Goal: Task Accomplishment & Management: Manage account settings

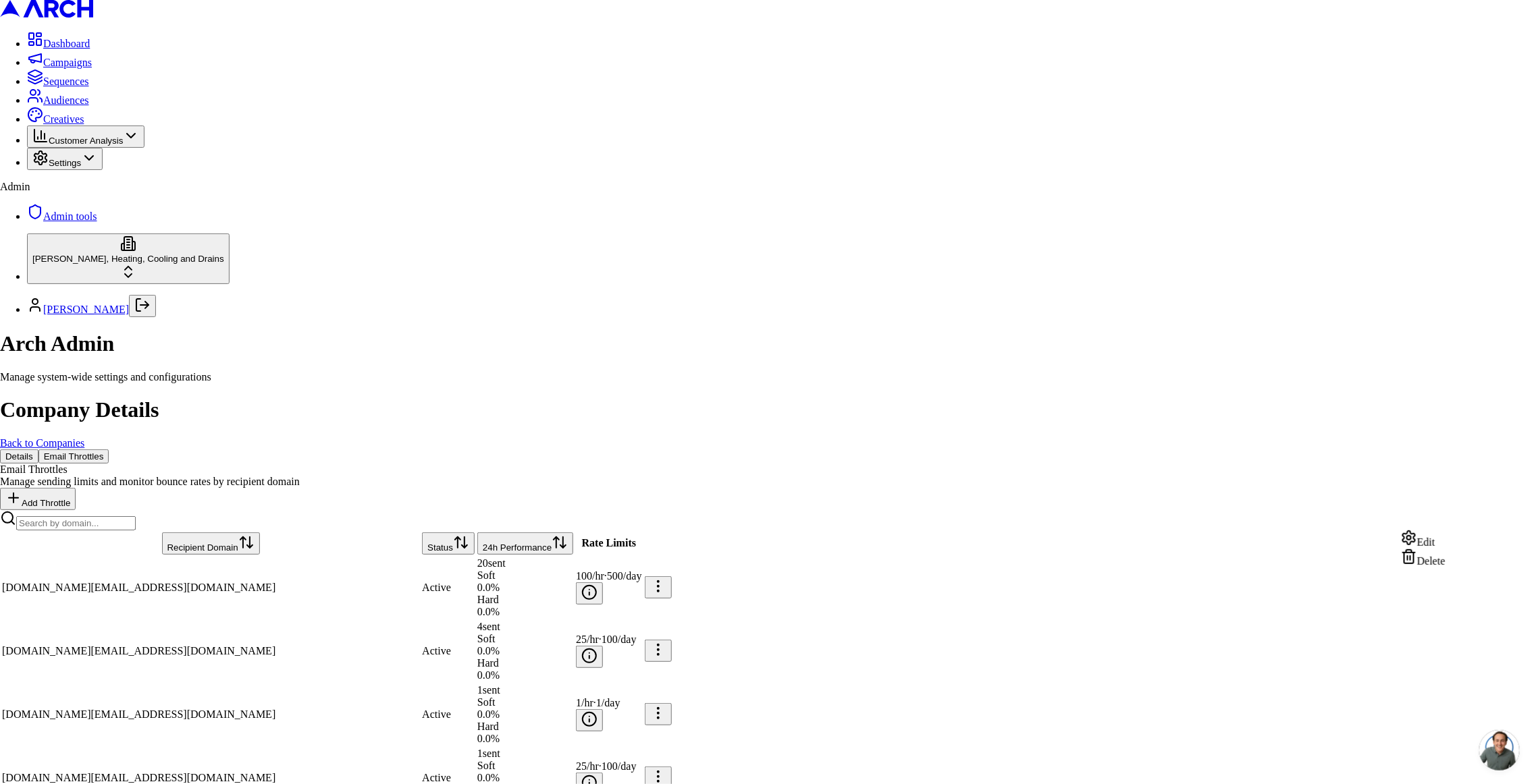
click at [1446, 536] on div "Edit" at bounding box center [1423, 539] width 44 height 19
type input "5"
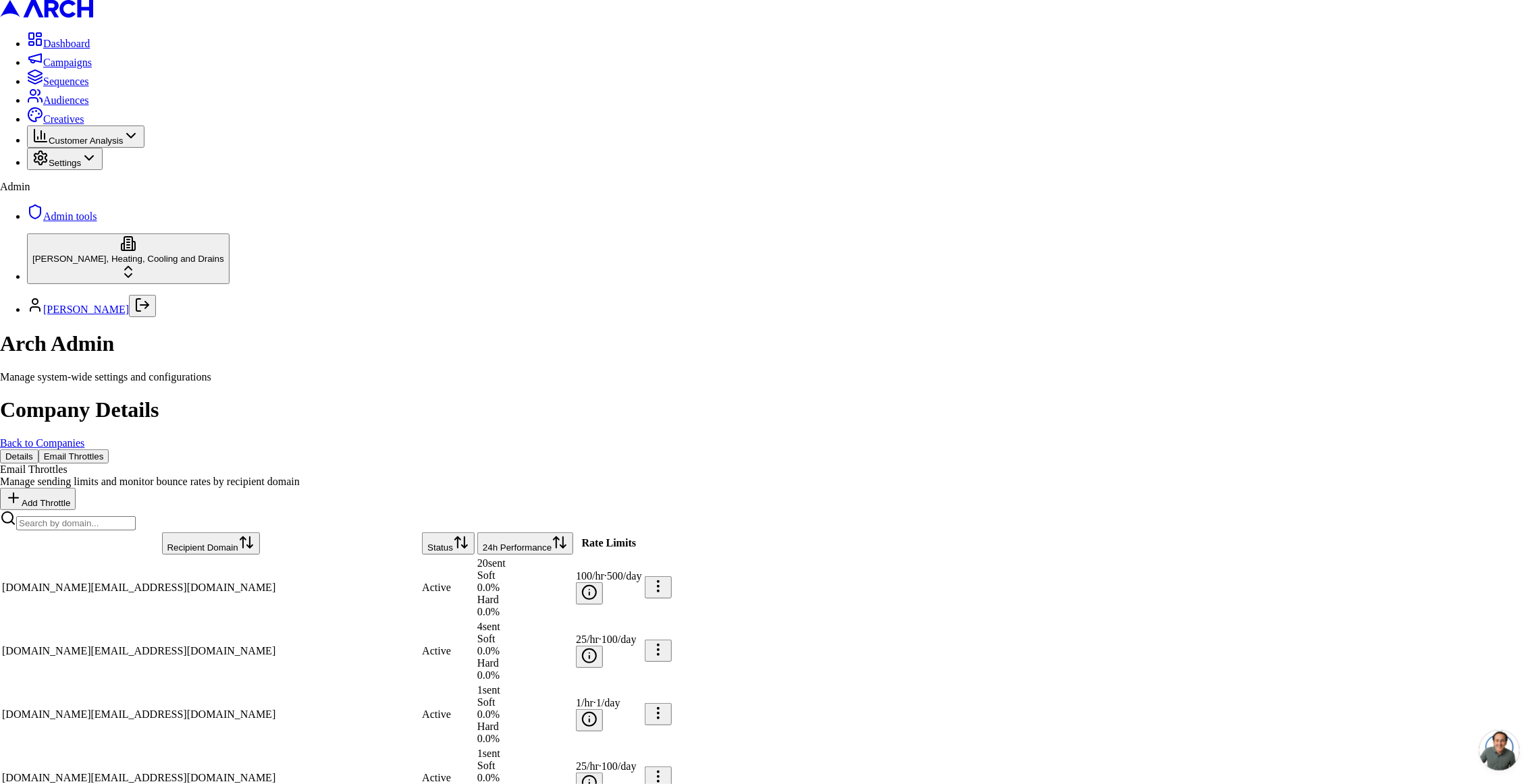
type input "20"
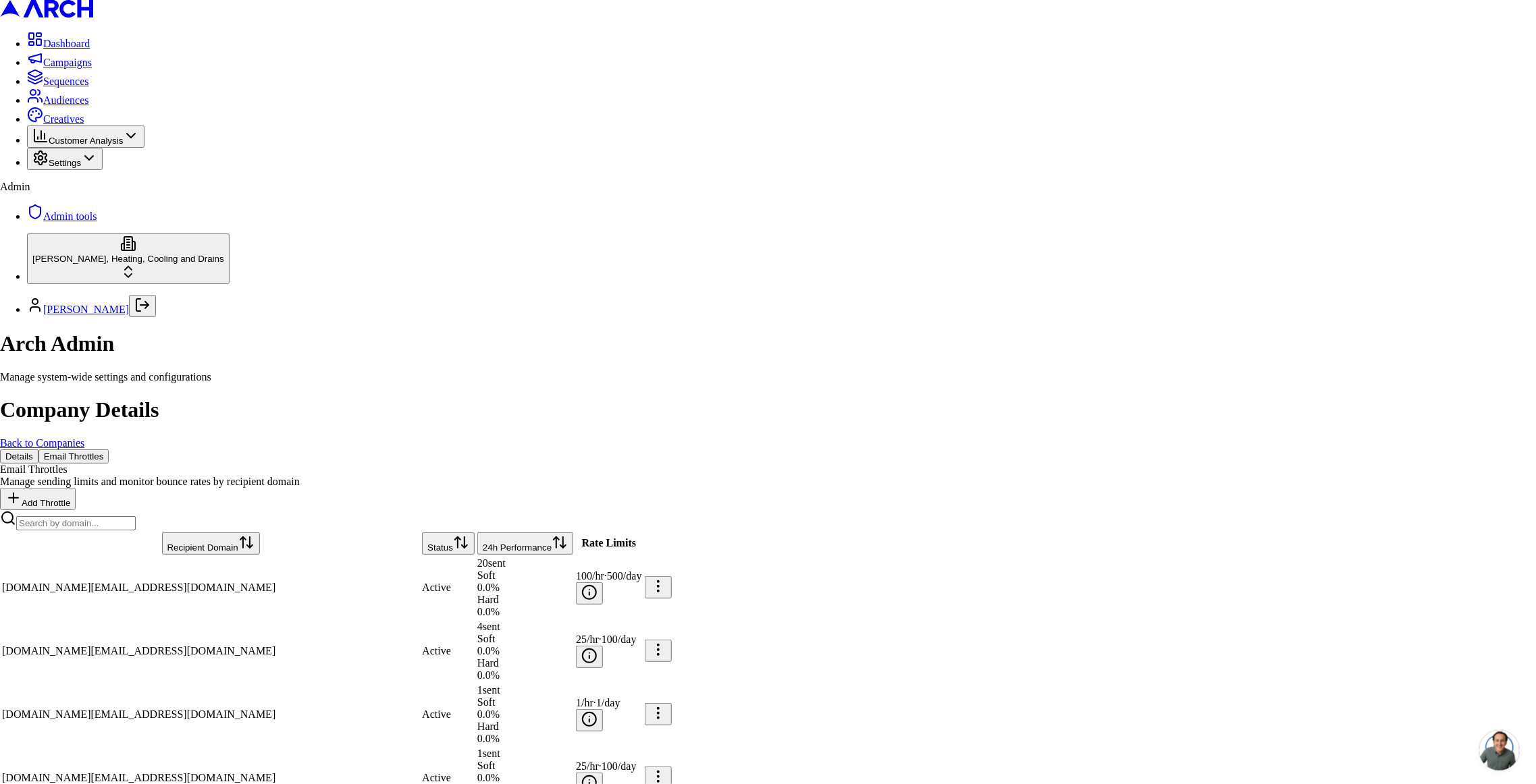
type textarea "[DATE]: [PERSON_NAME] moved to 5/h given Postmark fix for microsoft domains"
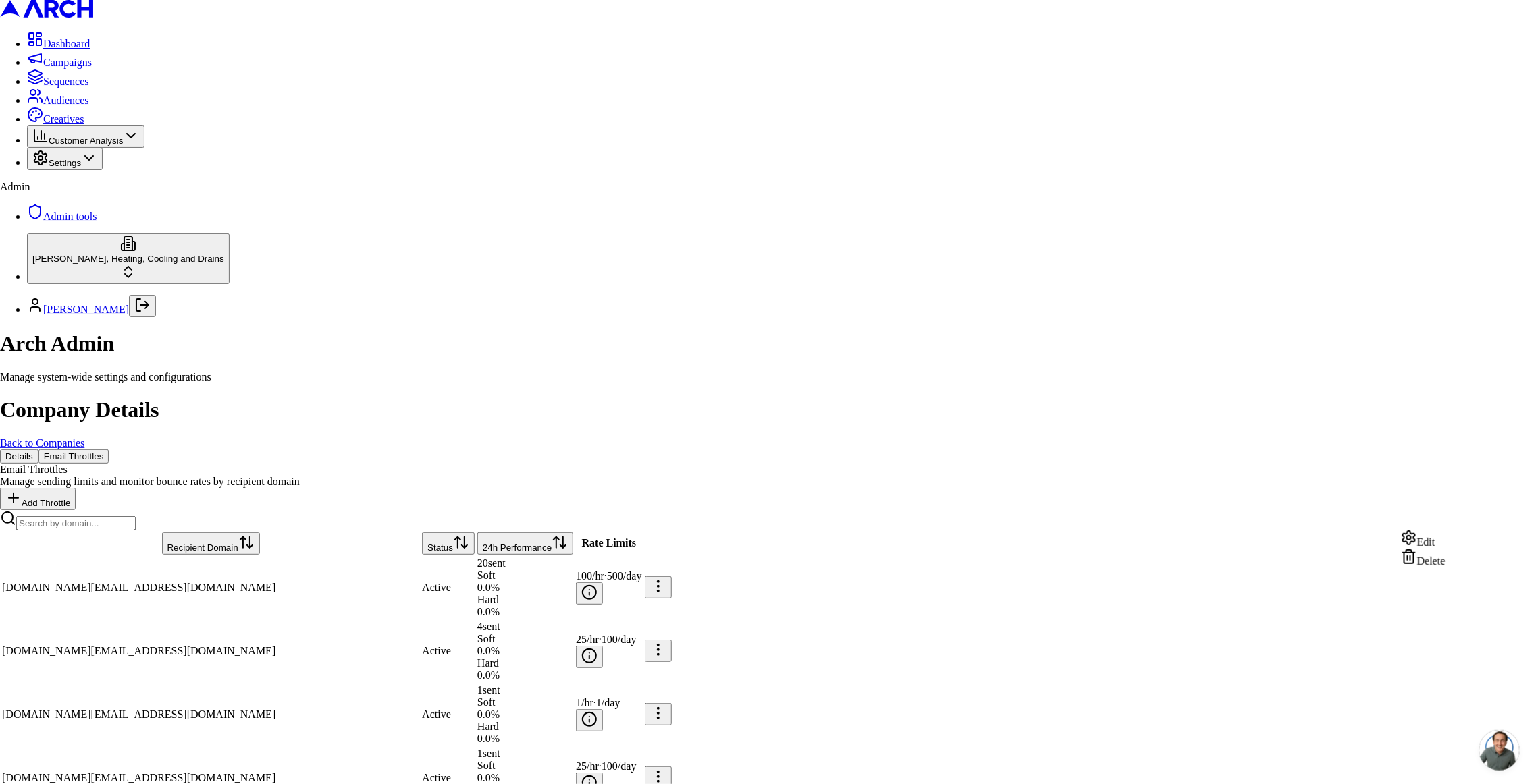
click at [1433, 547] on div "Edit" at bounding box center [1423, 539] width 44 height 19
type input "5"
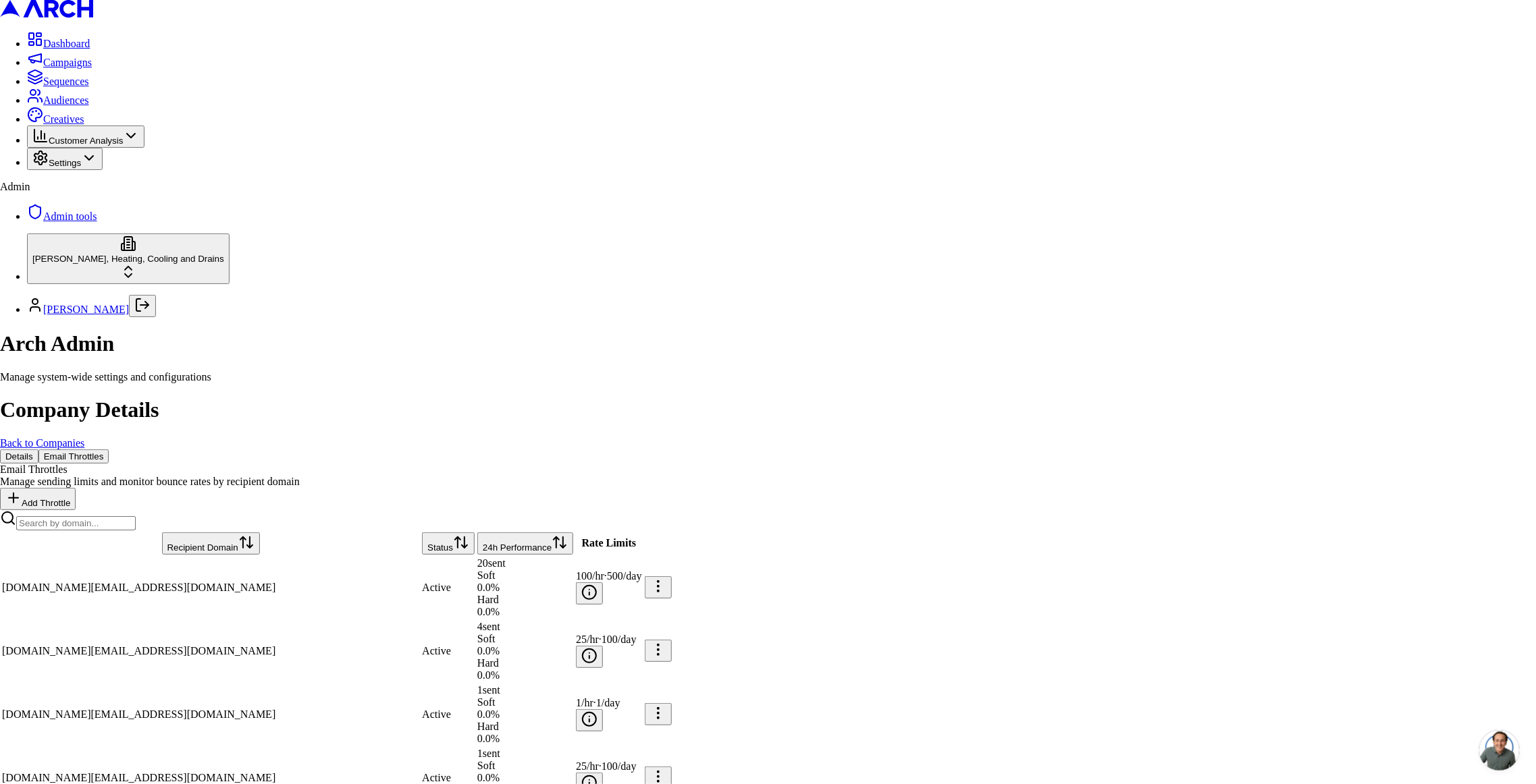
type input "20"
paste textarea "11: [PERSON_NAME] moved to 5/h given Postmark fix for microsoft domains"
type textarea "[DATE]: [PERSON_NAME] moved to 5/h given Postmark fix for microsoft domains"
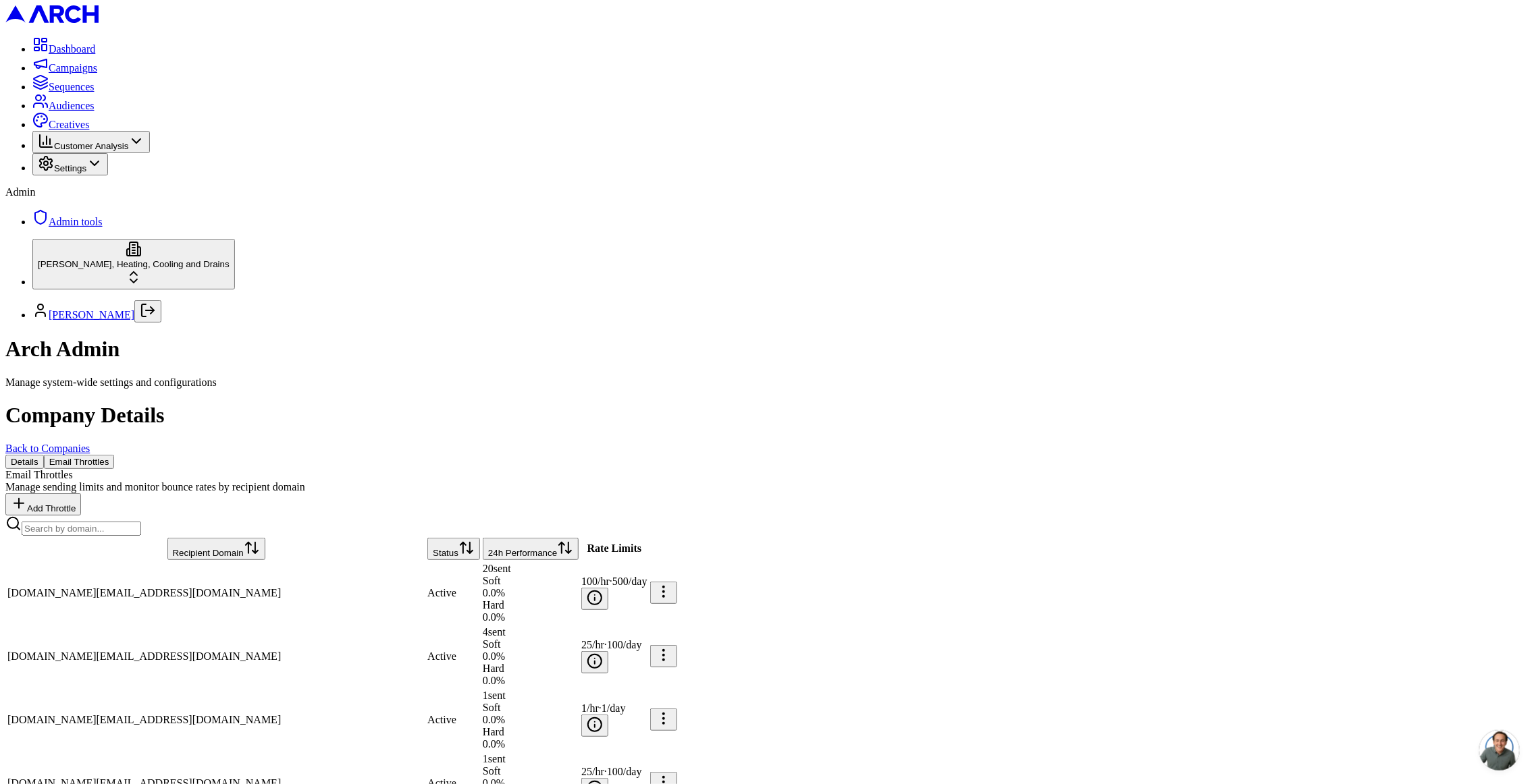
click at [90, 442] on link "Back to Companies" at bounding box center [48, 448] width 84 height 11
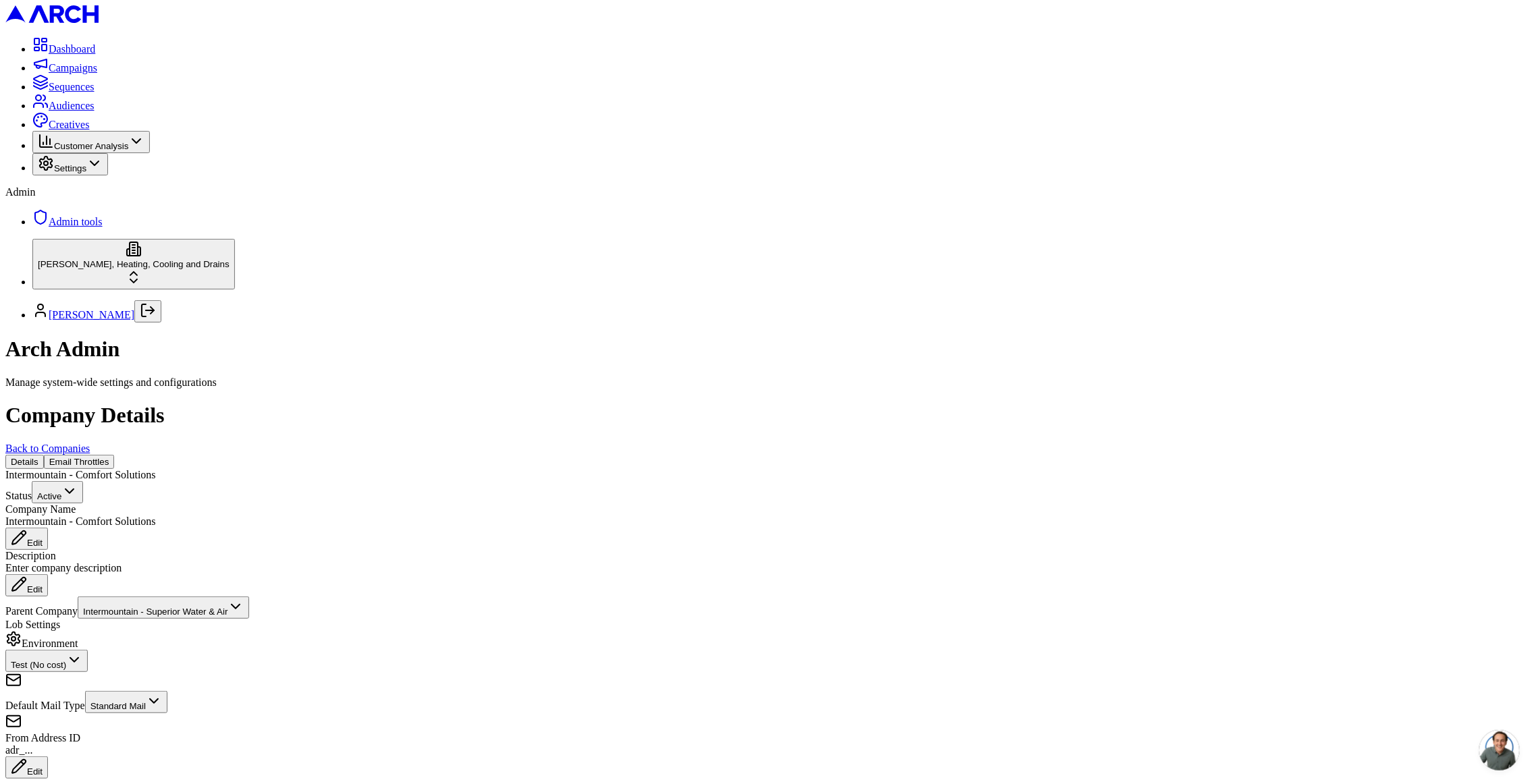
scroll to position [21, 0]
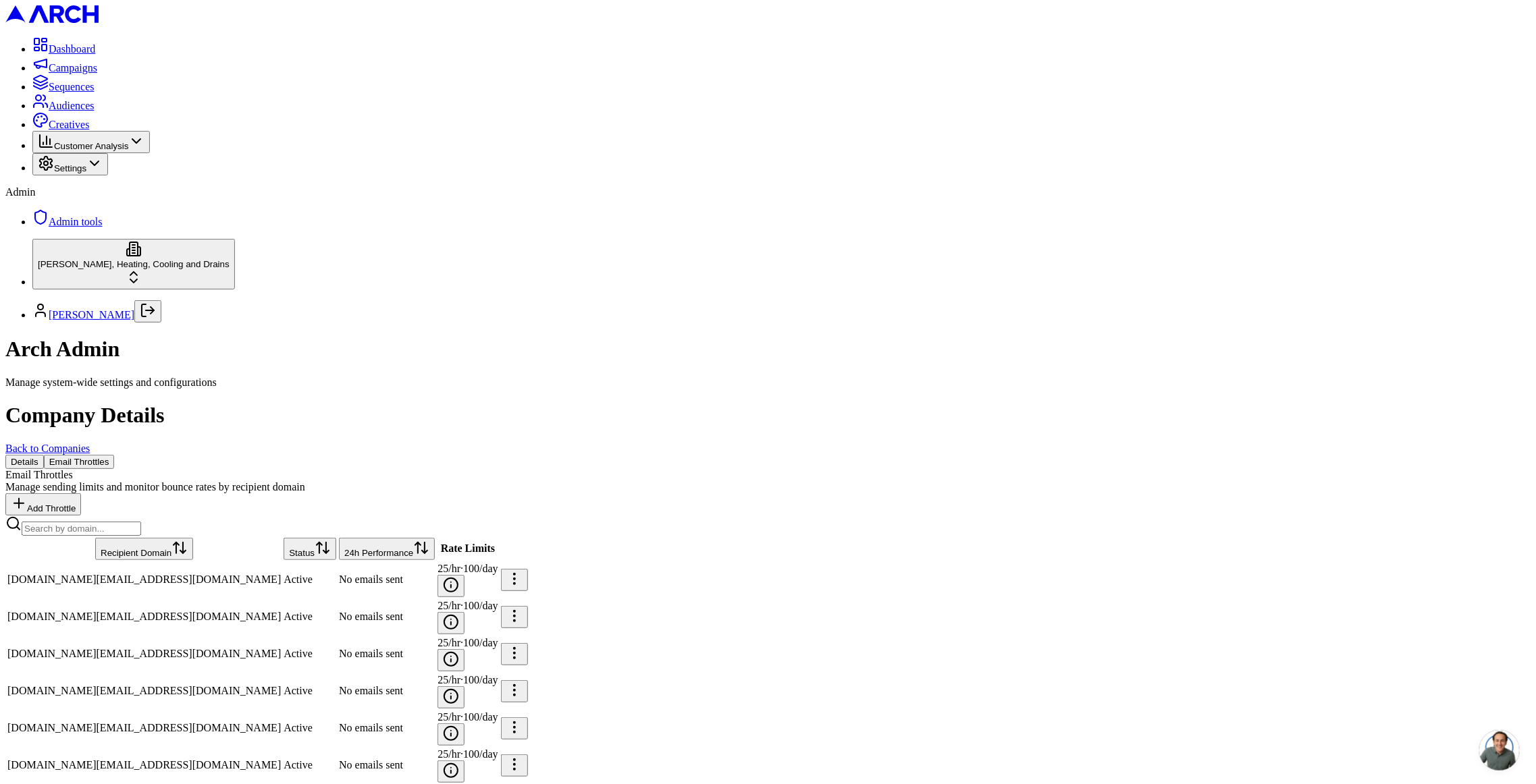
click at [435, 537] on button "24h Performance" at bounding box center [386, 549] width 96 height 22
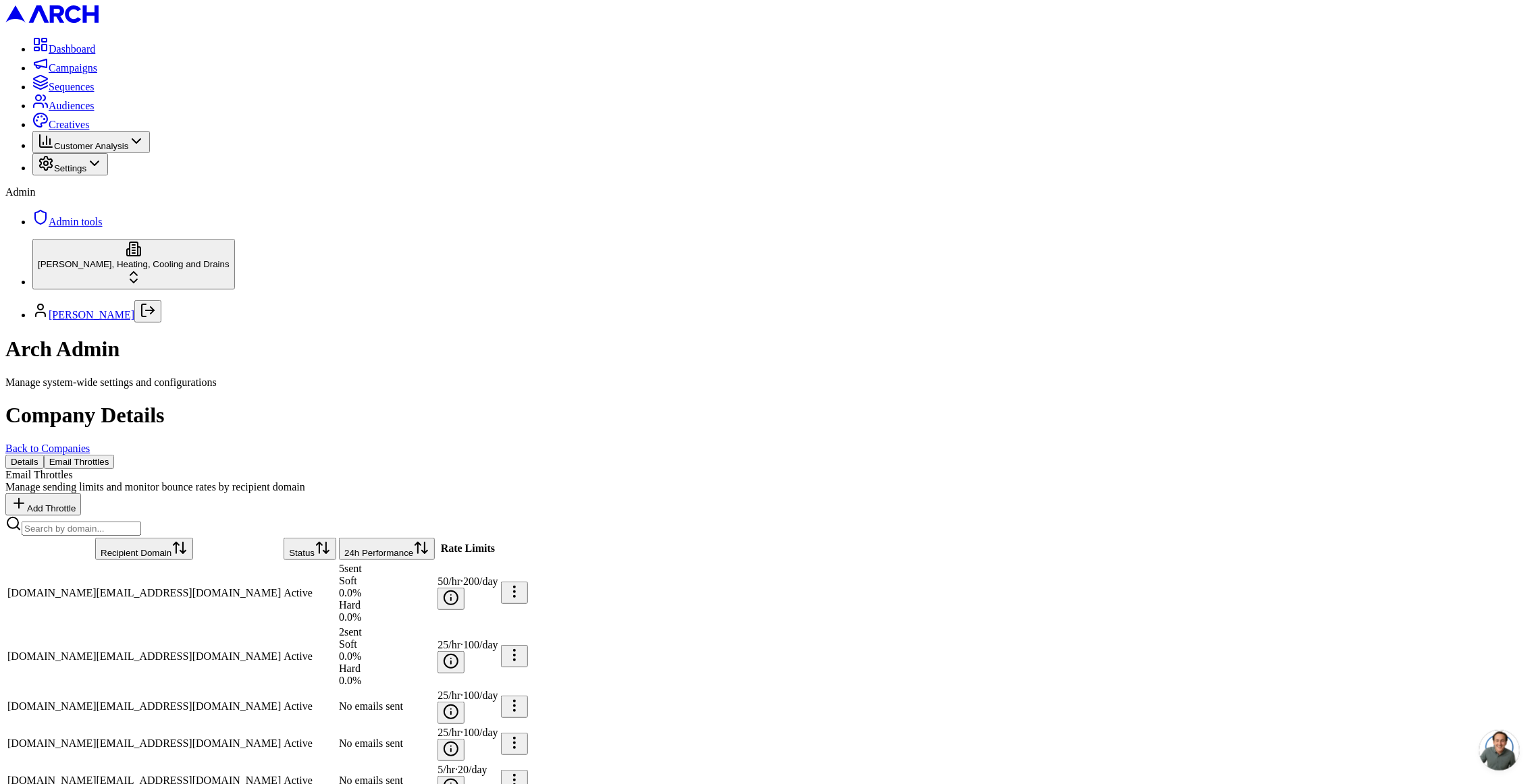
scroll to position [660, 0]
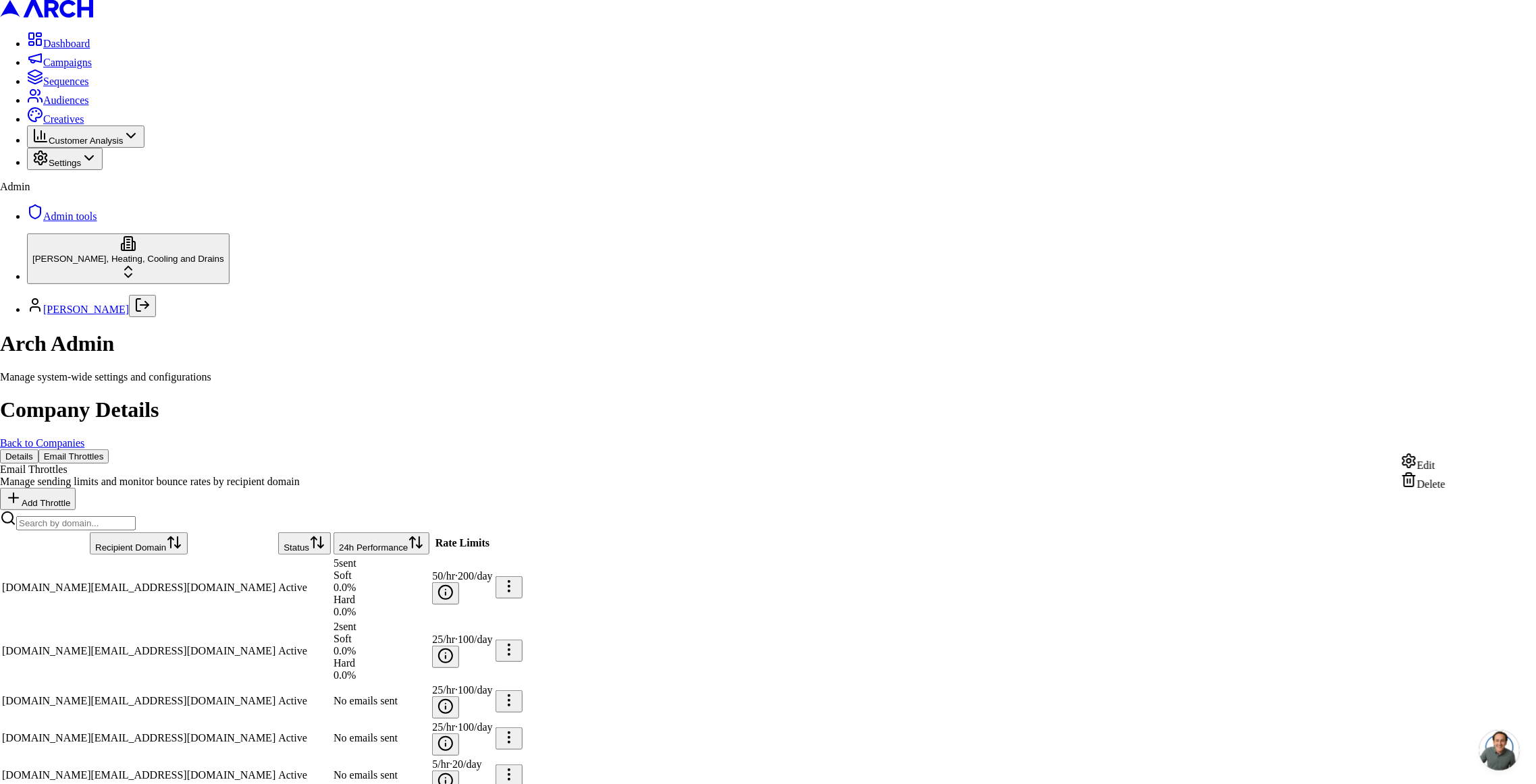
click at [1446, 461] on div "Edit" at bounding box center [1423, 462] width 44 height 19
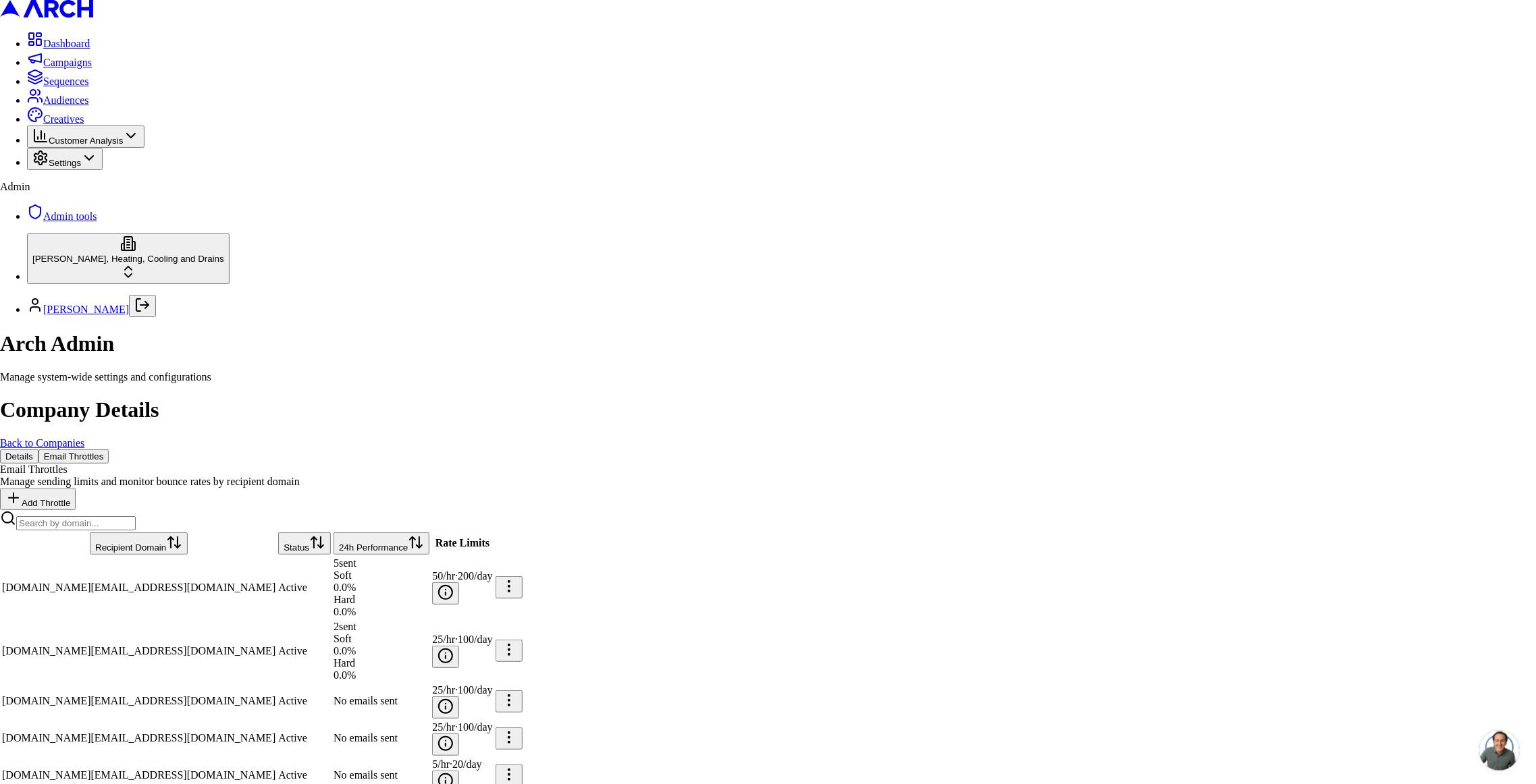
type input "5"
type input "20"
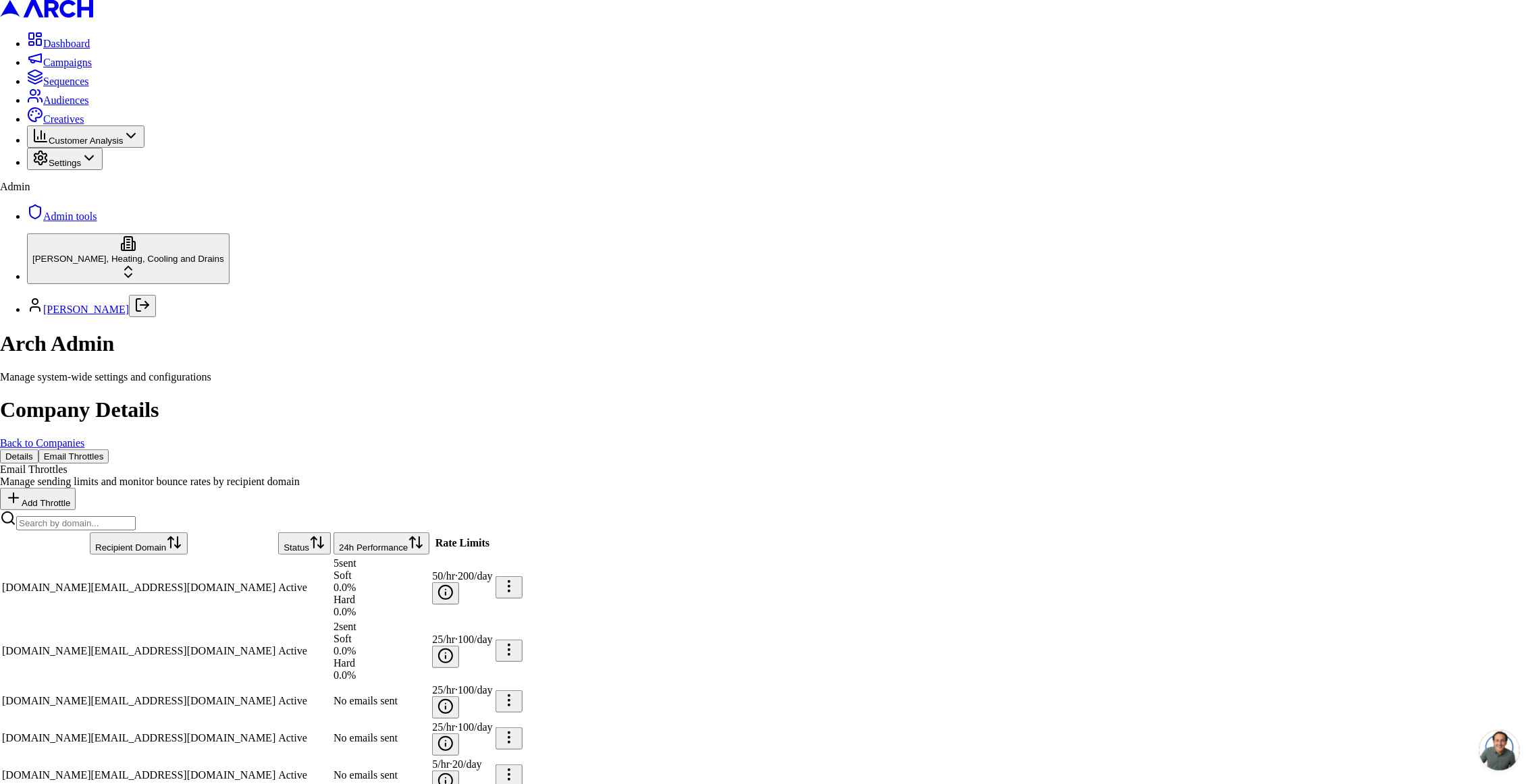
paste textarea "11: [PERSON_NAME] moved to 5/h given Postmark fix for microsoft domains"
type textarea "[DATE]: [PERSON_NAME] moved to 5/h given Postmark fix for microsoft domains"
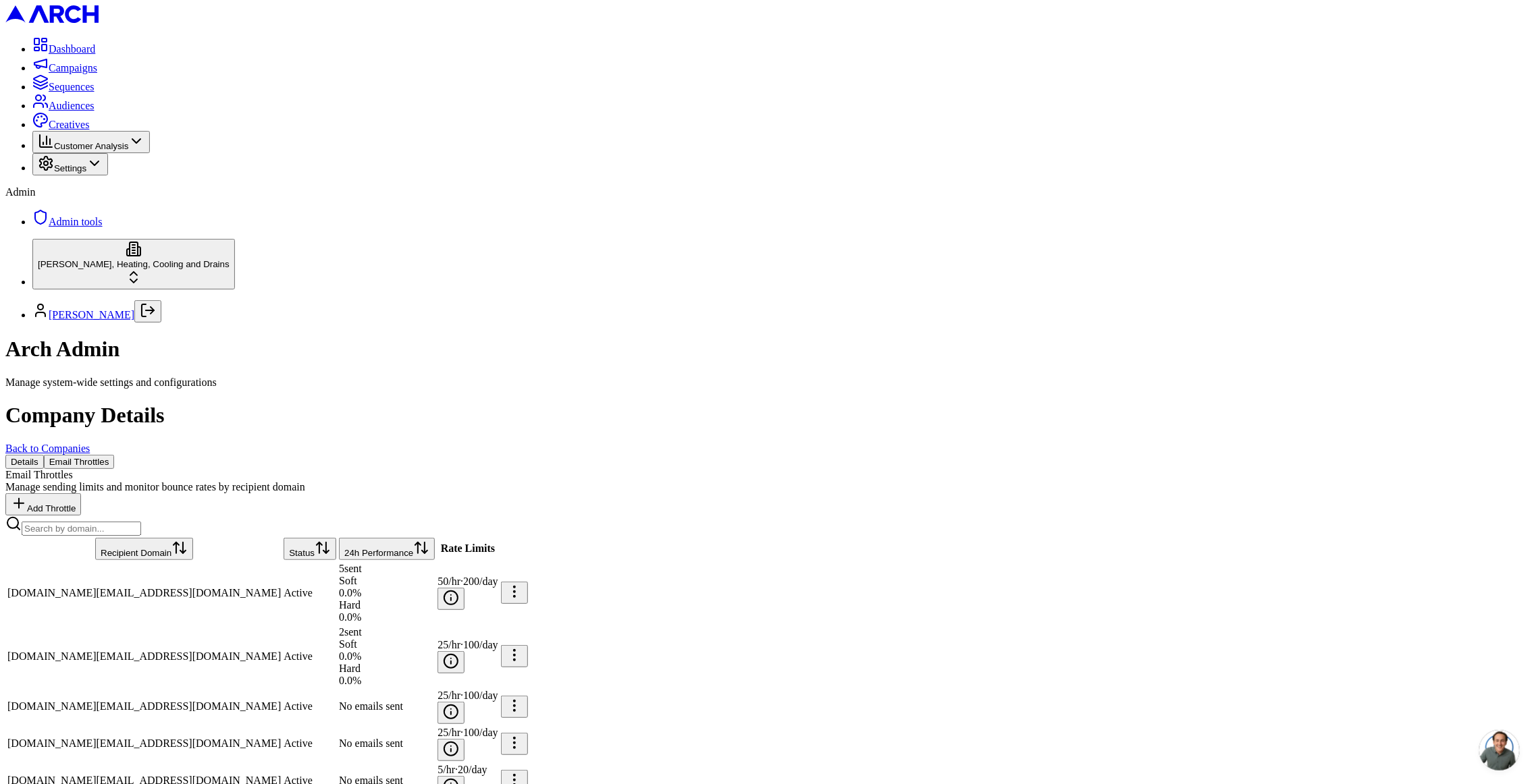
scroll to position [551, 0]
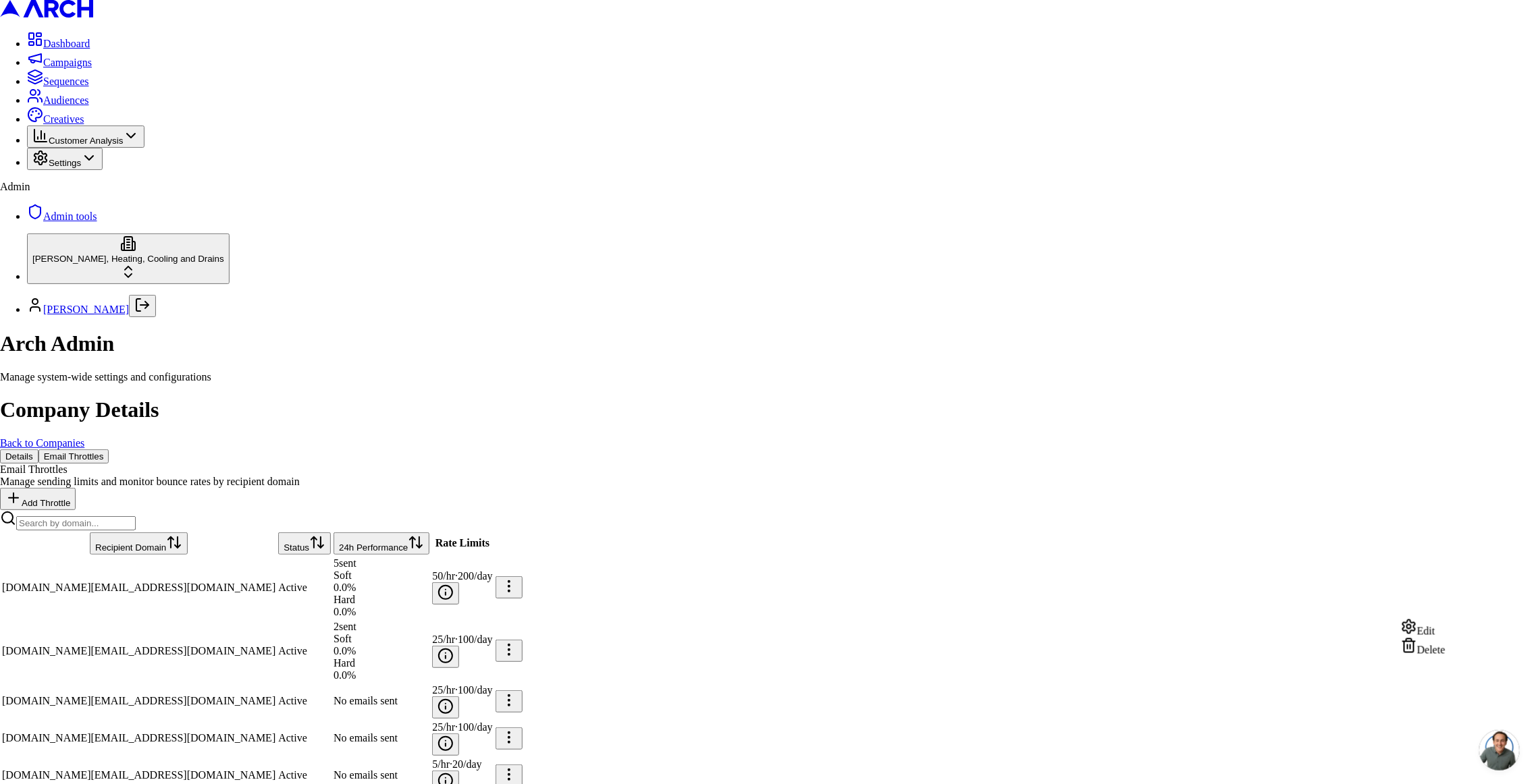
click at [1446, 626] on div "Edit" at bounding box center [1423, 629] width 44 height 19
type input "5"
type input "20"
paste textarea "11: [PERSON_NAME] moved to 5/h given Postmark fix for microsoft domains"
type textarea "[DATE]: [PERSON_NAME] moved to 5/h given Postmark fix for microsoft domains"
